Goal: Task Accomplishment & Management: Manage account settings

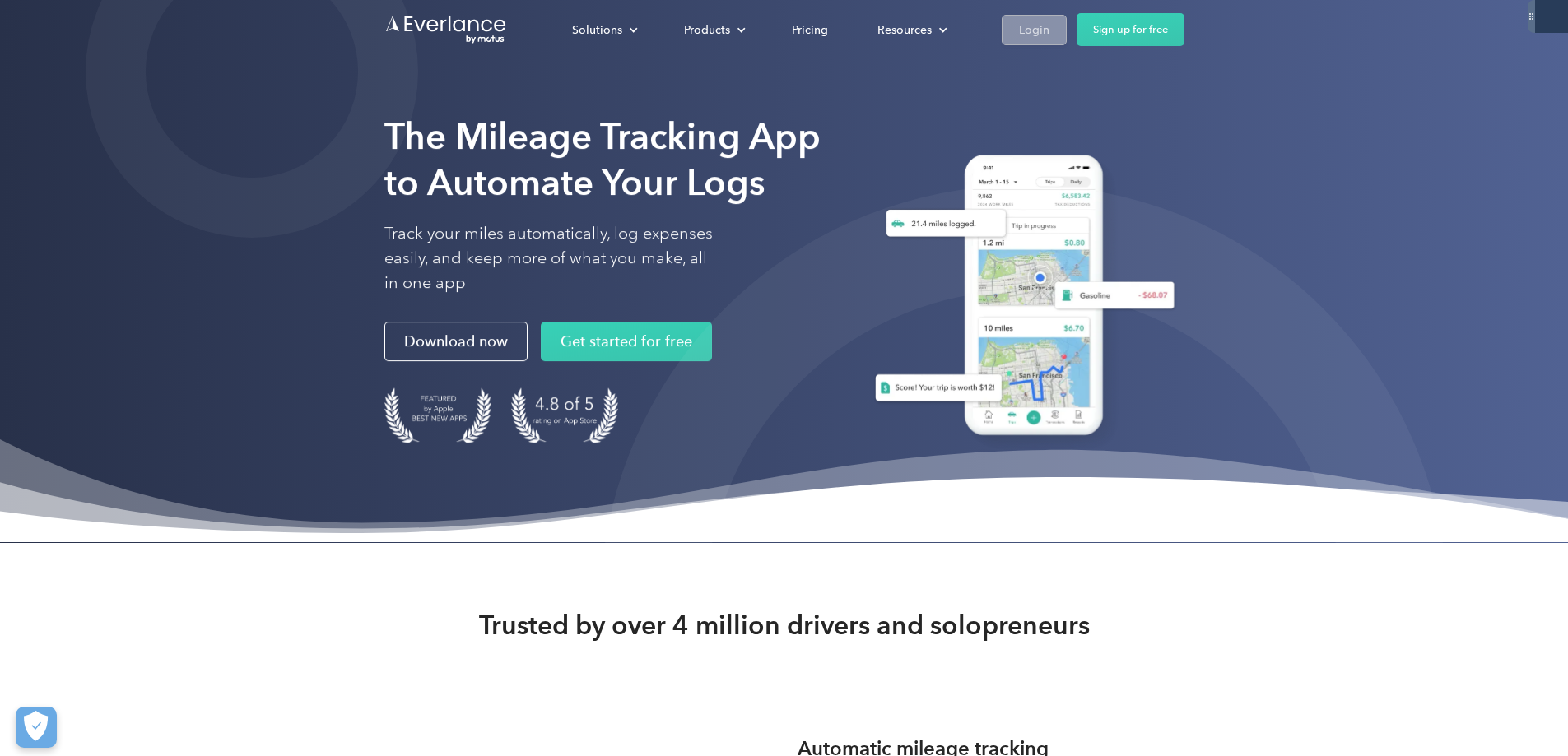
click at [1049, 30] on div "Login" at bounding box center [1034, 30] width 30 height 21
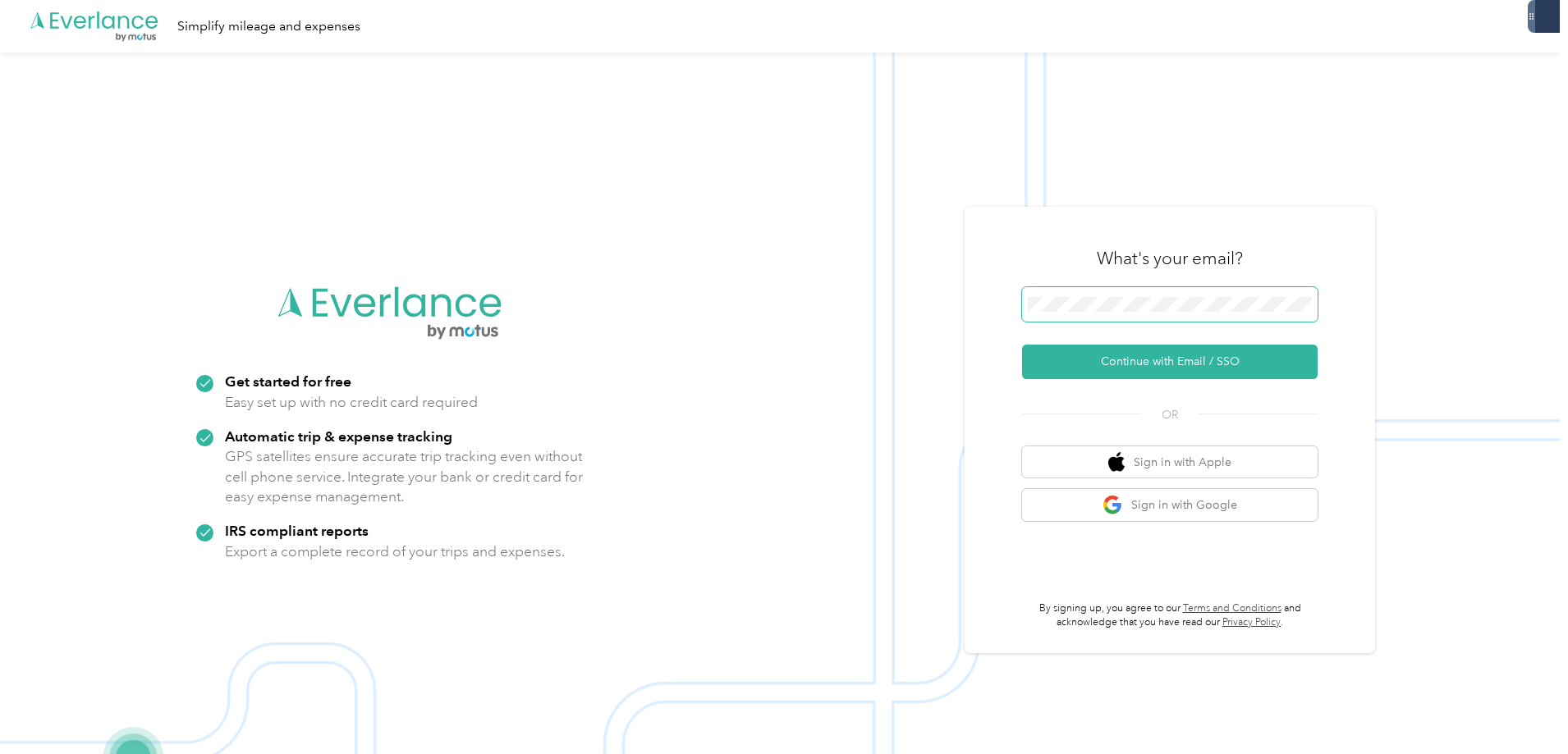
click at [1159, 287] on span at bounding box center [1170, 305] width 296 height 35
click at [1155, 297] on span at bounding box center [1170, 305] width 296 height 35
click at [1178, 362] on button "Continue with Email / SSO" at bounding box center [1170, 362] width 296 height 35
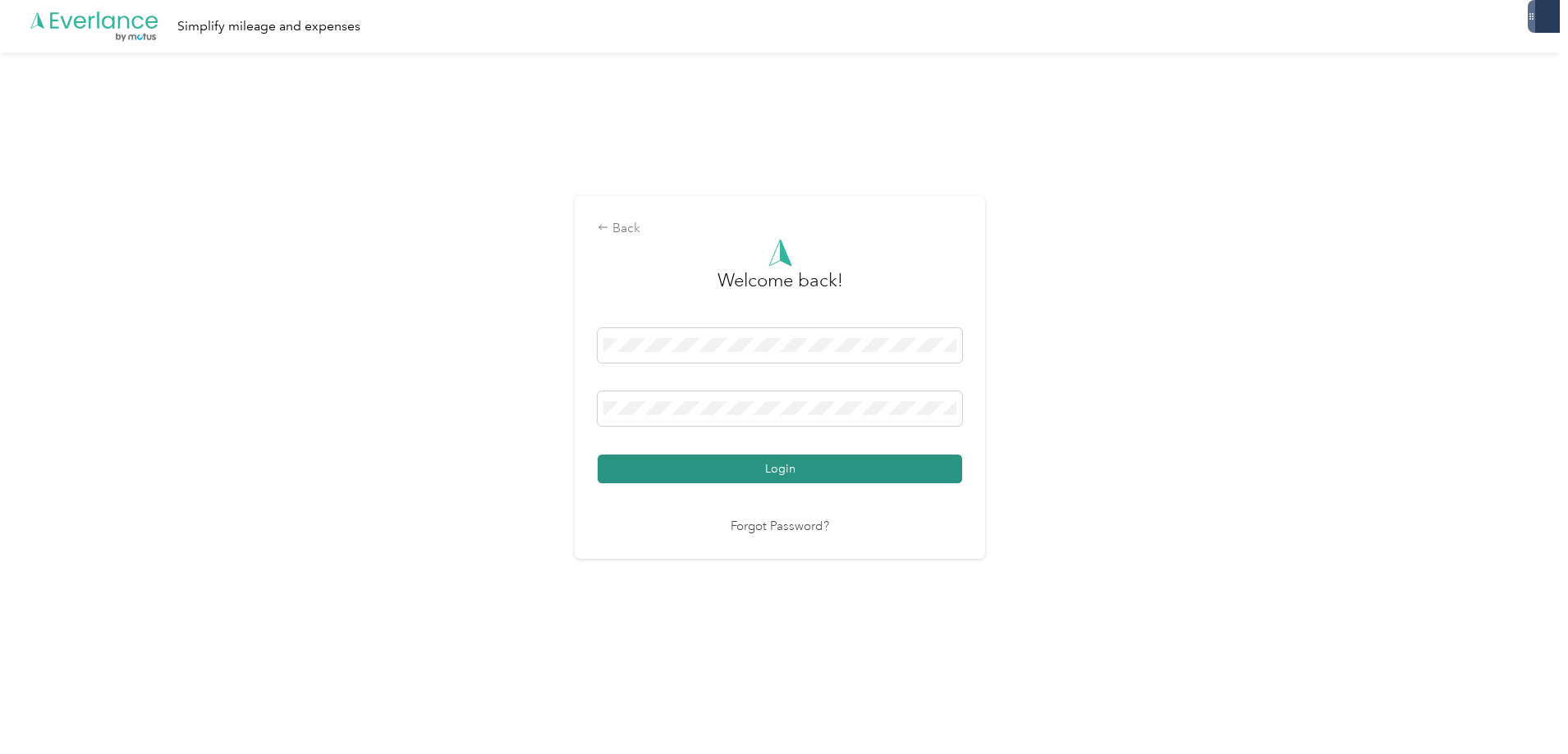
click at [747, 456] on button "Login" at bounding box center [780, 469] width 364 height 29
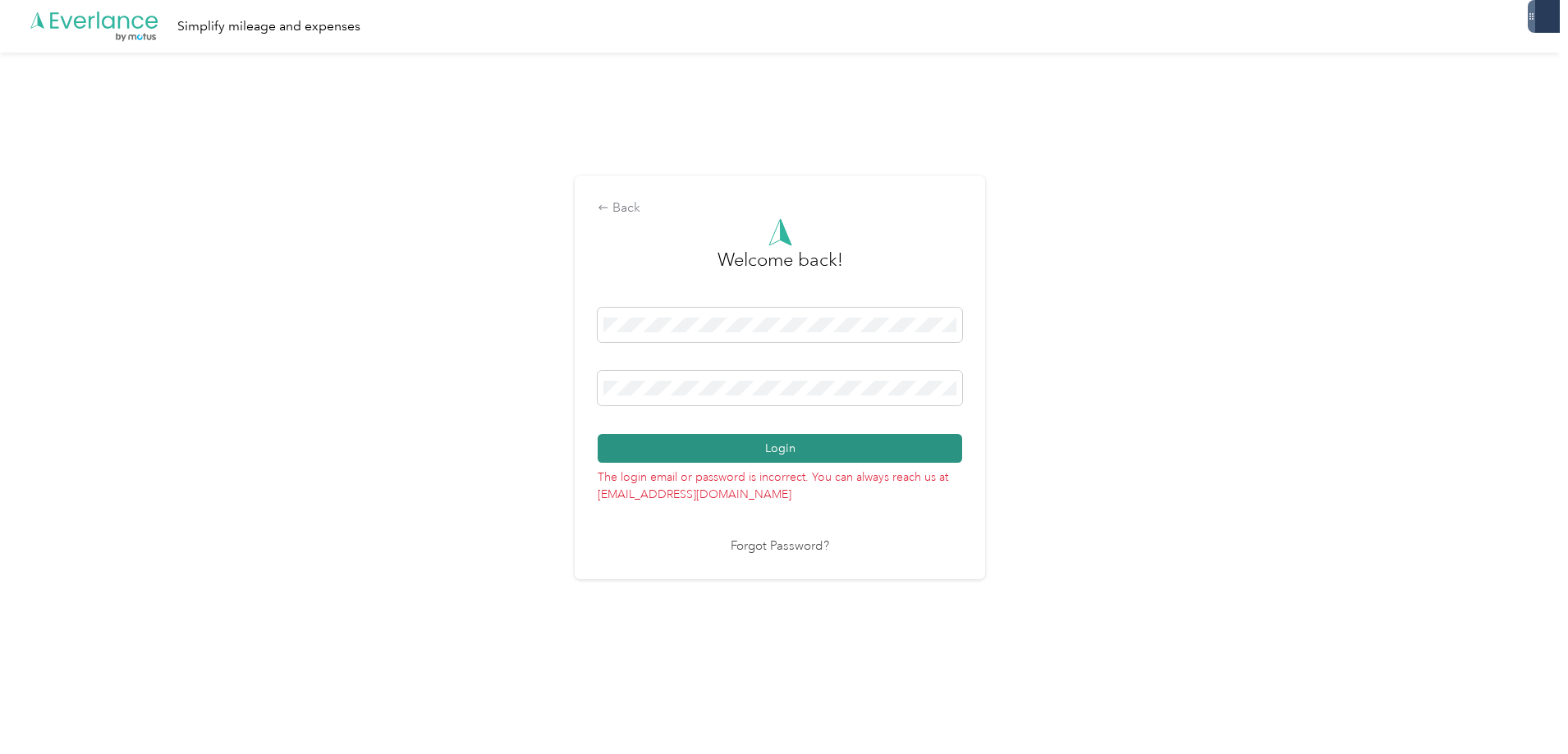
click at [796, 446] on button "Login" at bounding box center [780, 448] width 364 height 29
click at [777, 447] on button "Login" at bounding box center [780, 448] width 364 height 29
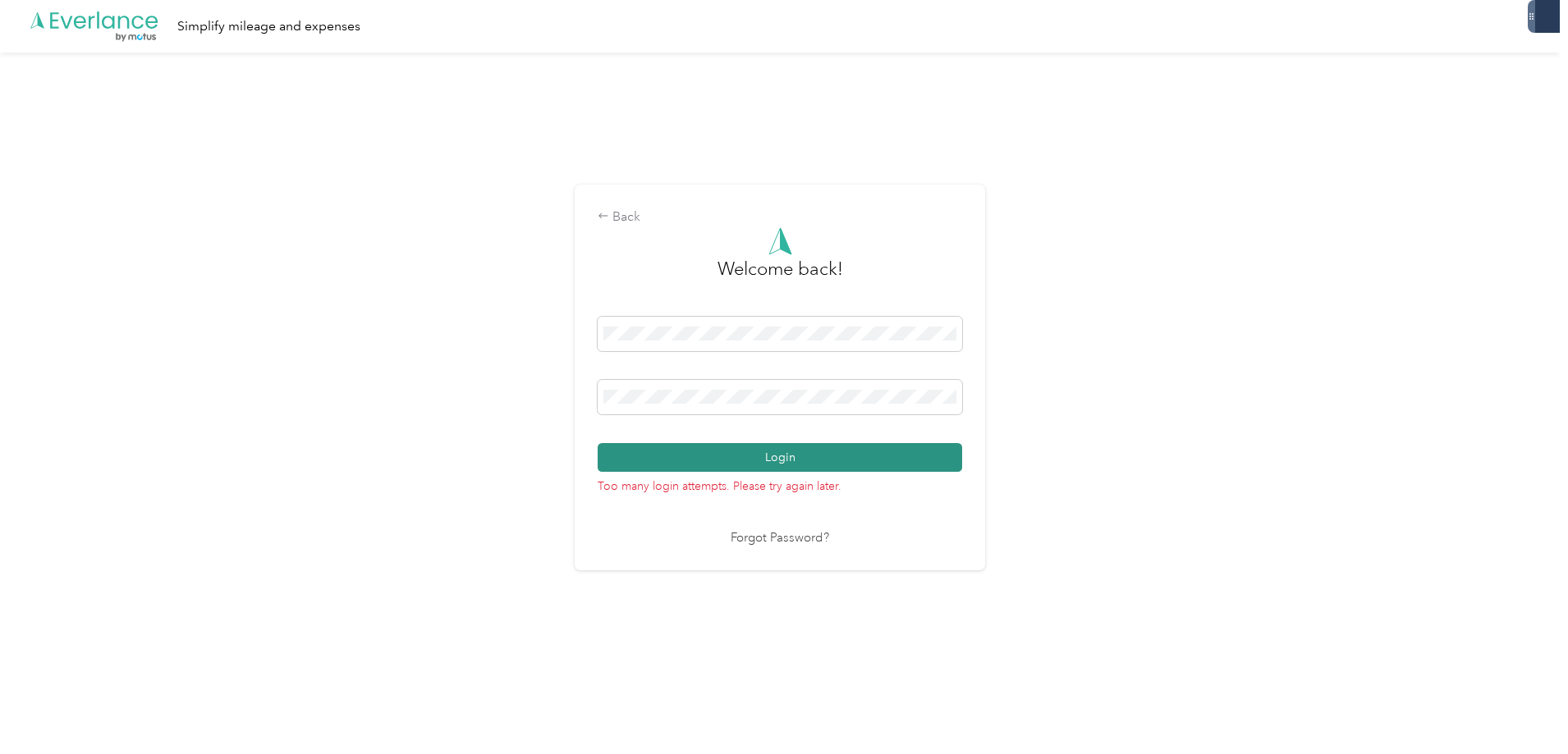
click at [790, 458] on button "Login" at bounding box center [780, 457] width 364 height 29
click at [789, 541] on link "Forgot Password?" at bounding box center [780, 539] width 99 height 19
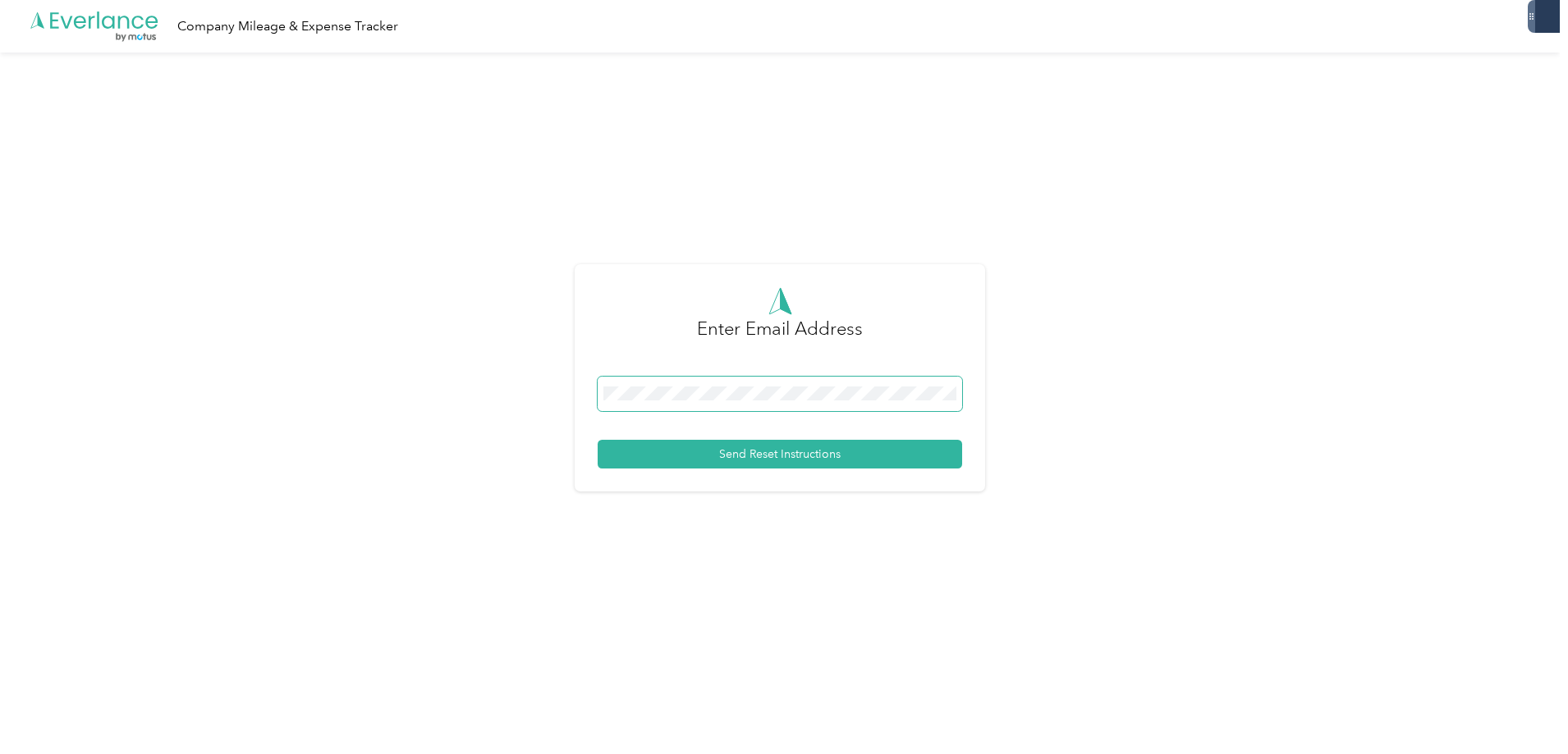
click at [705, 385] on span at bounding box center [780, 394] width 364 height 35
click at [735, 460] on button "Send Reset Instructions" at bounding box center [780, 454] width 364 height 29
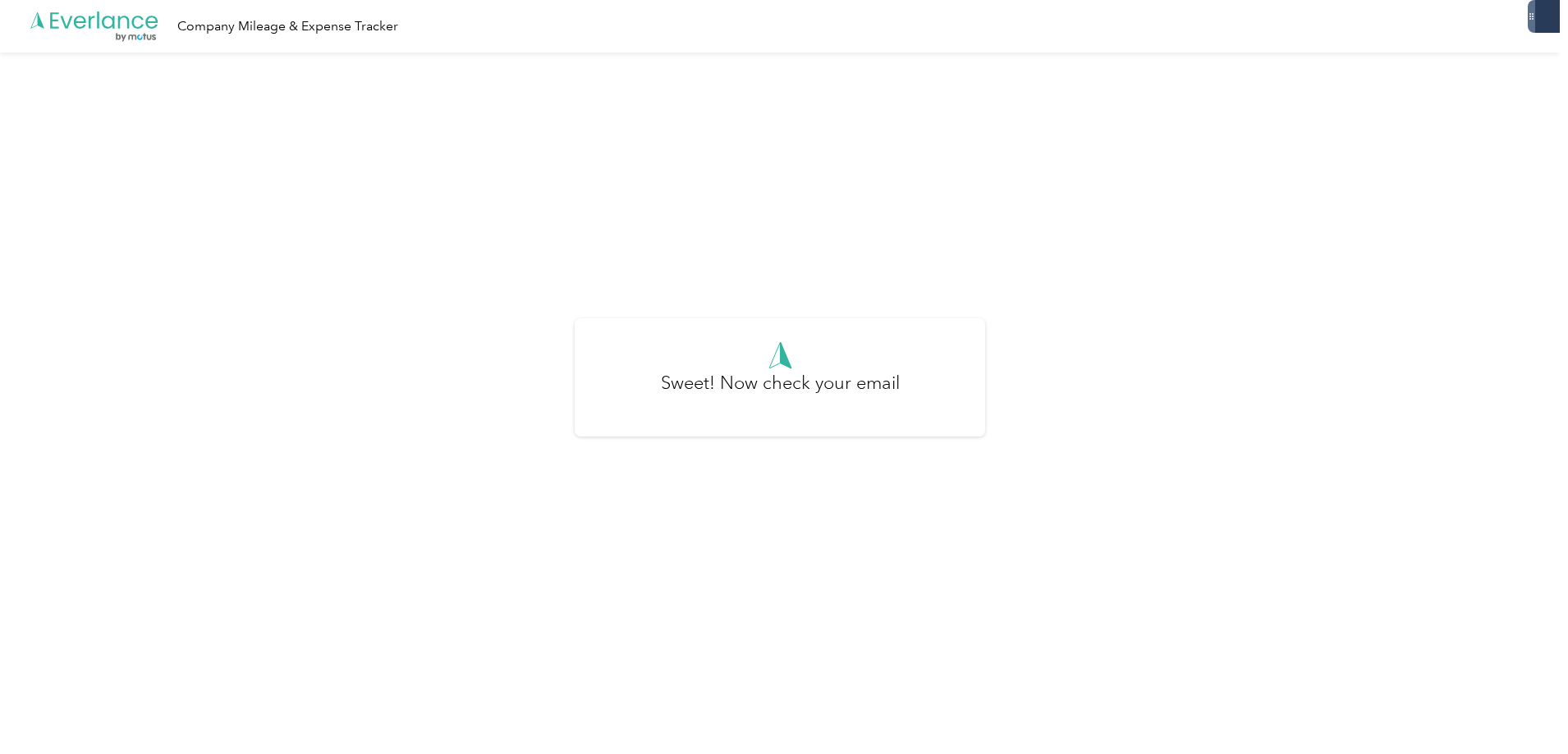
click at [797, 393] on h3 "Sweet! Now check your email" at bounding box center [779, 391] width 239 height 44
drag, startPoint x: 761, startPoint y: 334, endPoint x: 627, endPoint y: 227, distance: 171.5
click at [751, 315] on div "Sweet! Now check your email" at bounding box center [779, 384] width 1559 height 664
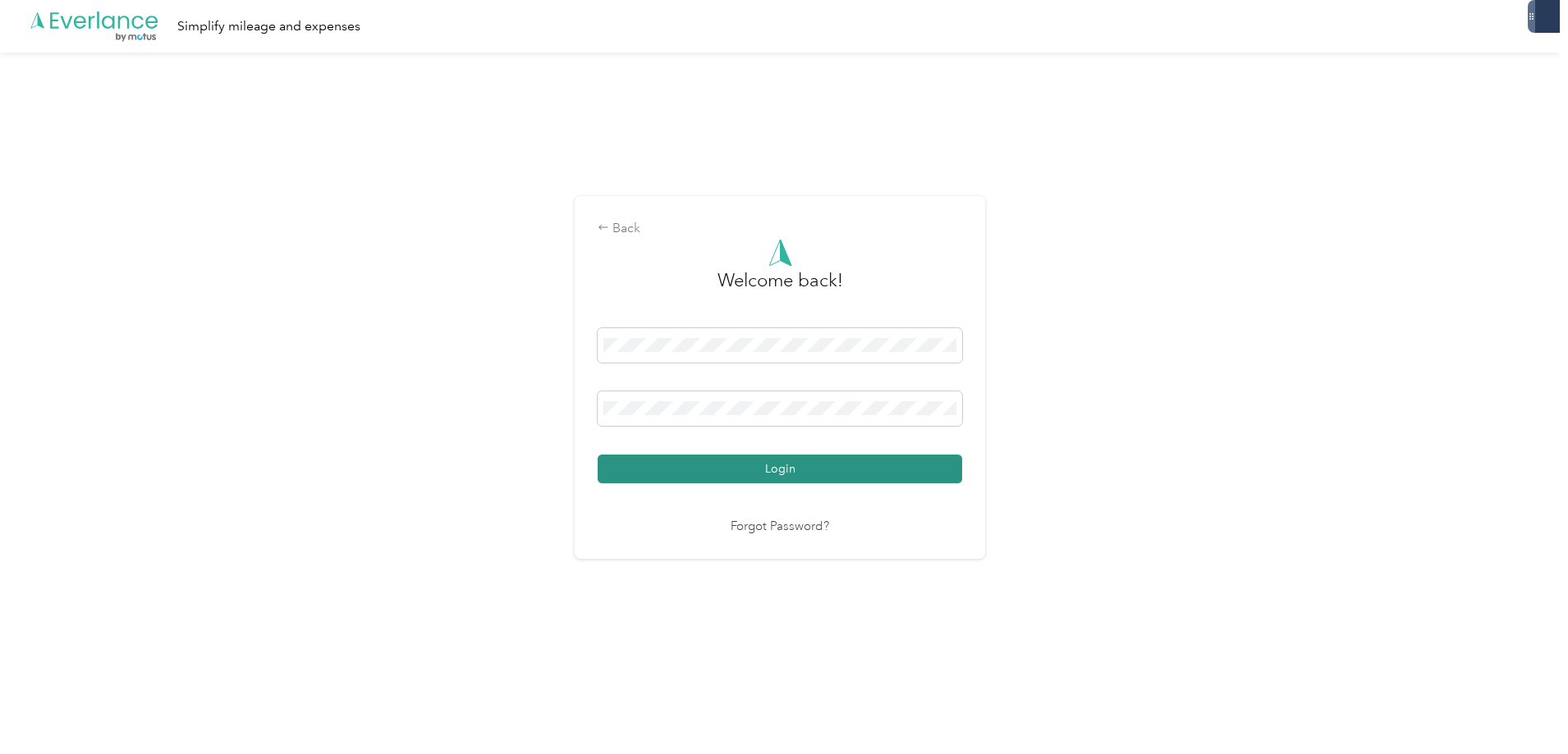
click at [760, 471] on button "Login" at bounding box center [780, 469] width 364 height 29
